Goal: Task Accomplishment & Management: Manage account settings

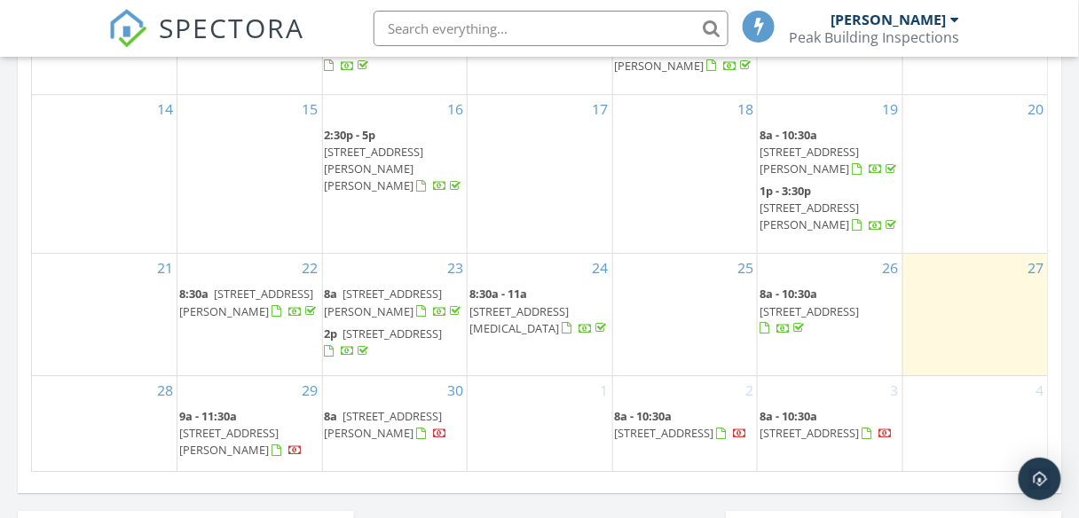
scroll to position [1206, 0]
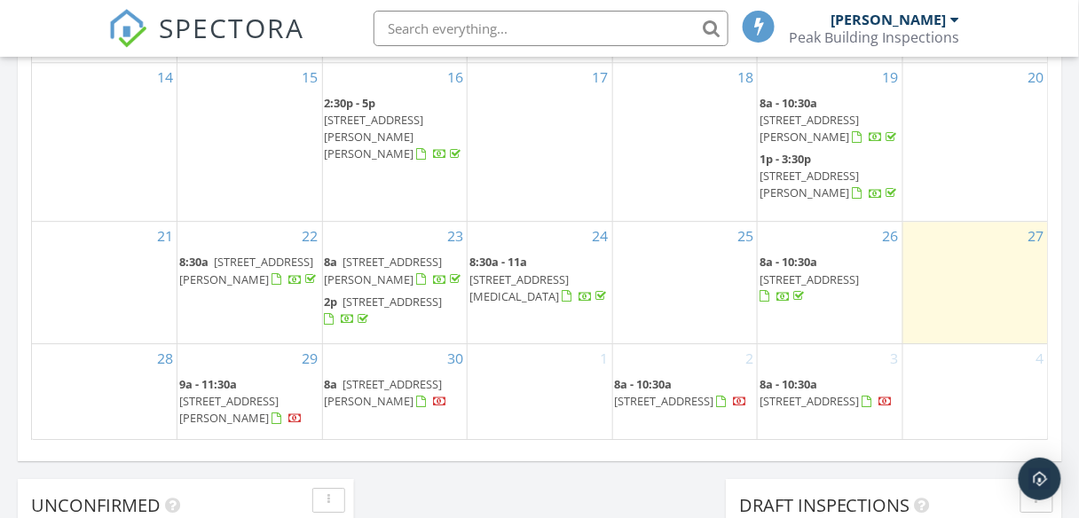
click at [690, 393] on span "105 Winema Way, Medford 97501" at bounding box center [664, 401] width 99 height 16
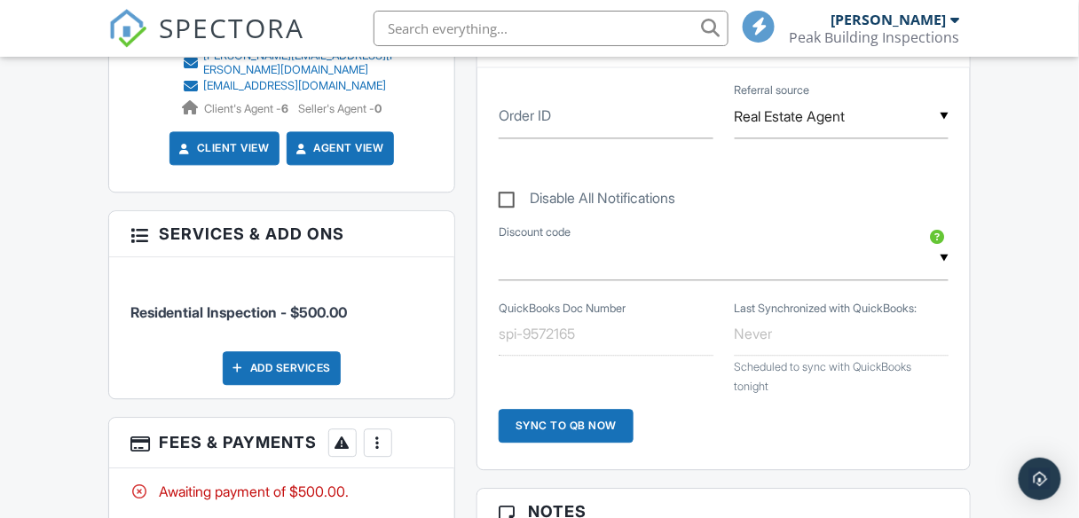
scroll to position [923, 0]
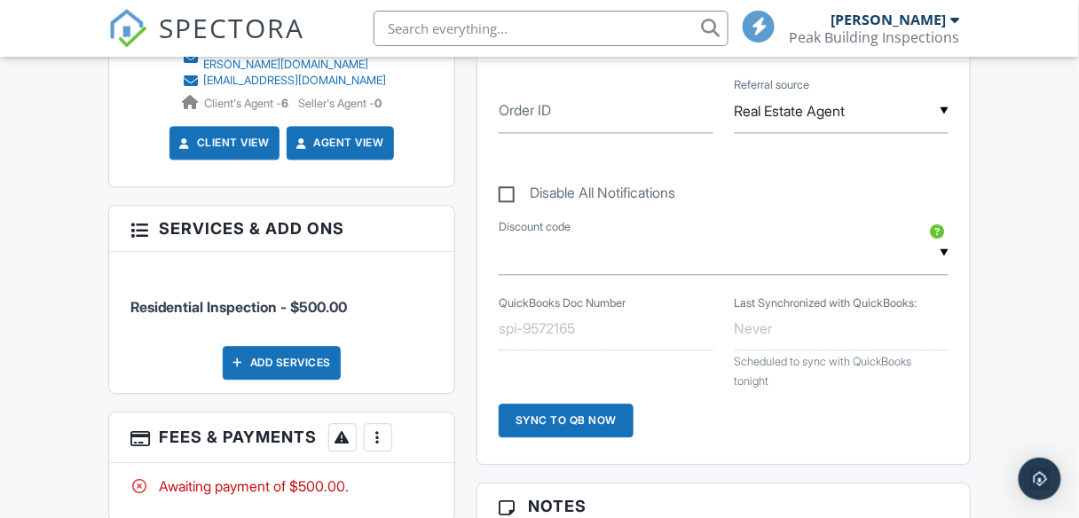
click at [377, 428] on div at bounding box center [378, 437] width 18 height 18
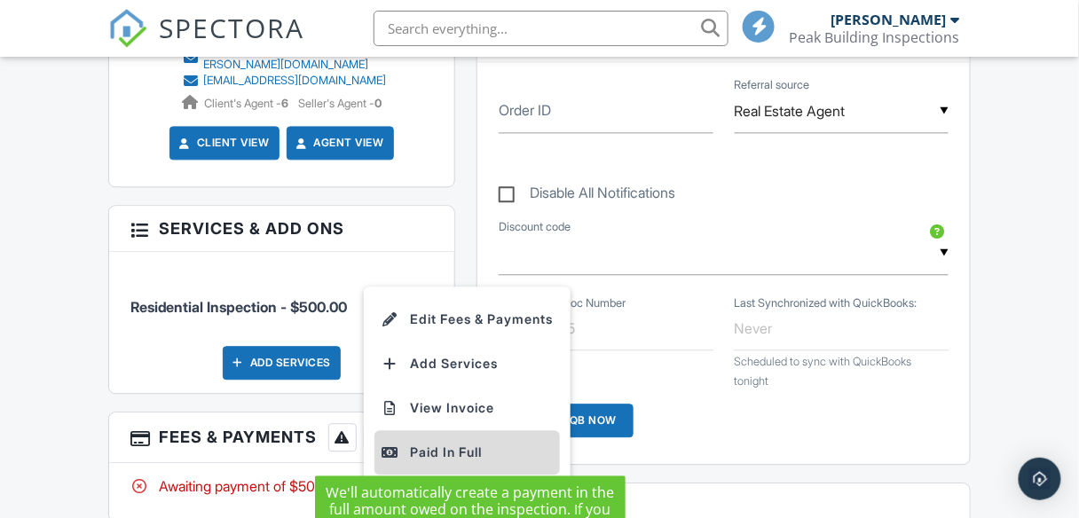
click at [414, 442] on div "Paid In Full" at bounding box center [466, 452] width 171 height 21
